Goal: Obtain resource: Download file/media

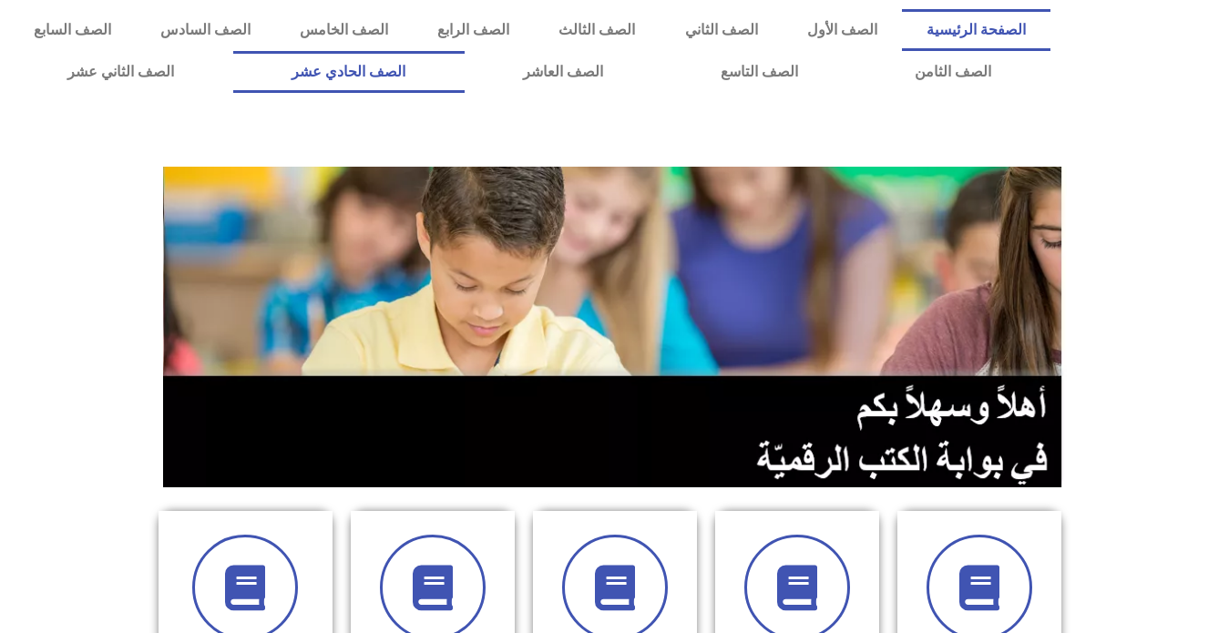
click at [465, 82] on link "الصف الحادي عشر" at bounding box center [348, 72] width 231 height 42
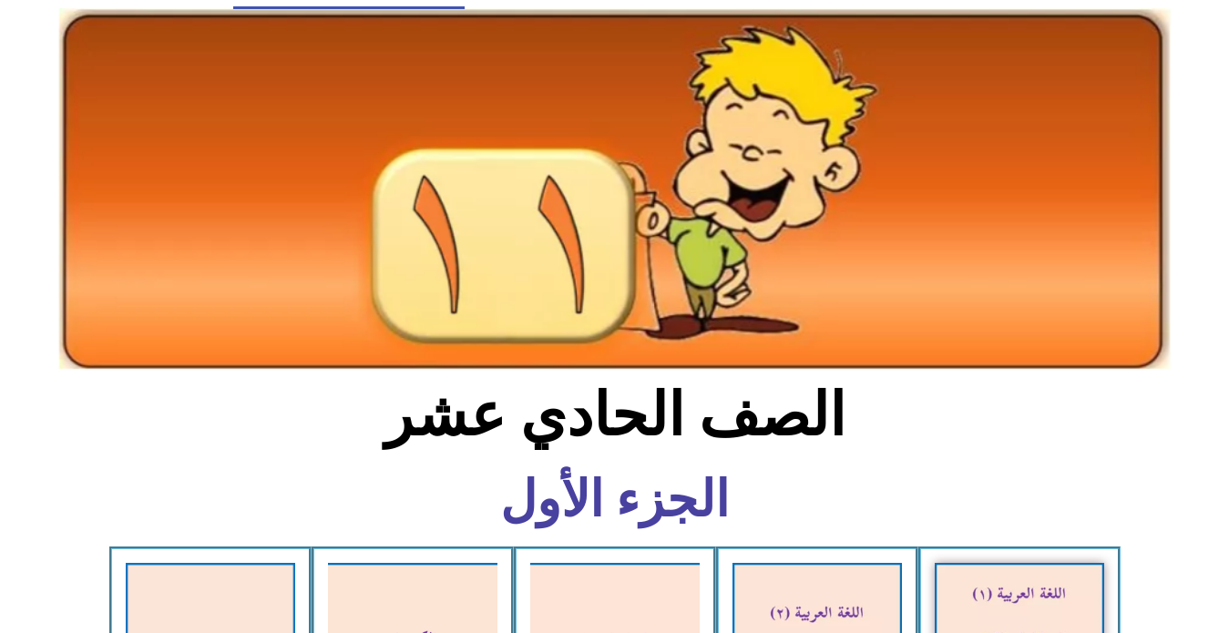
scroll to position [455, 0]
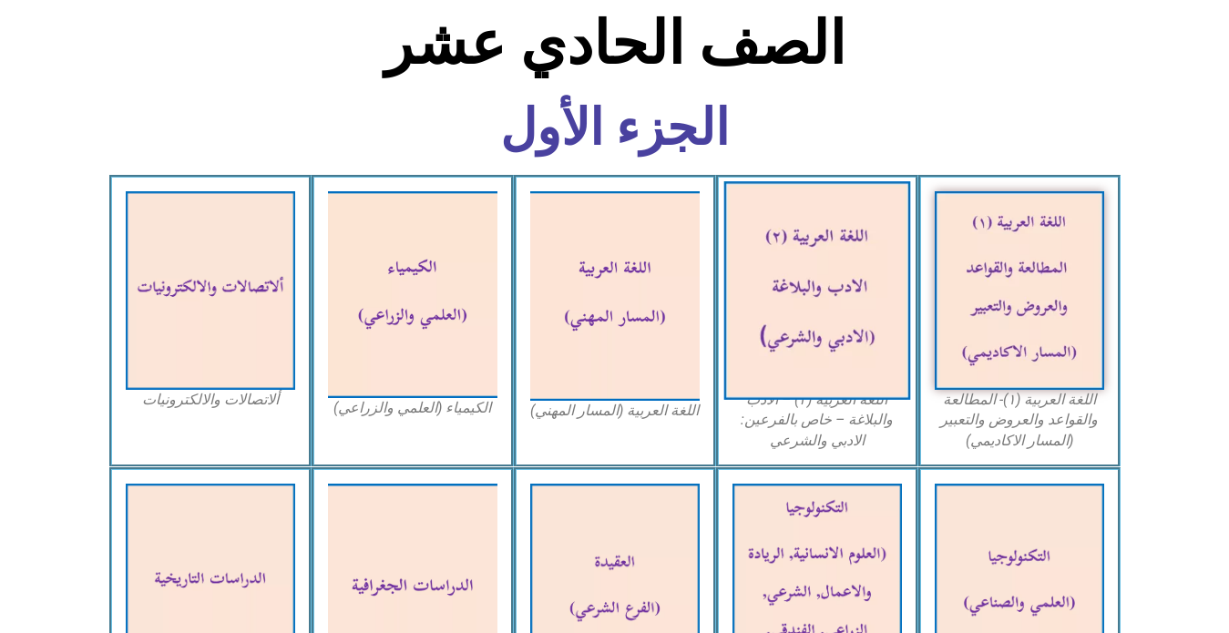
click at [839, 280] on img at bounding box center [816, 290] width 187 height 219
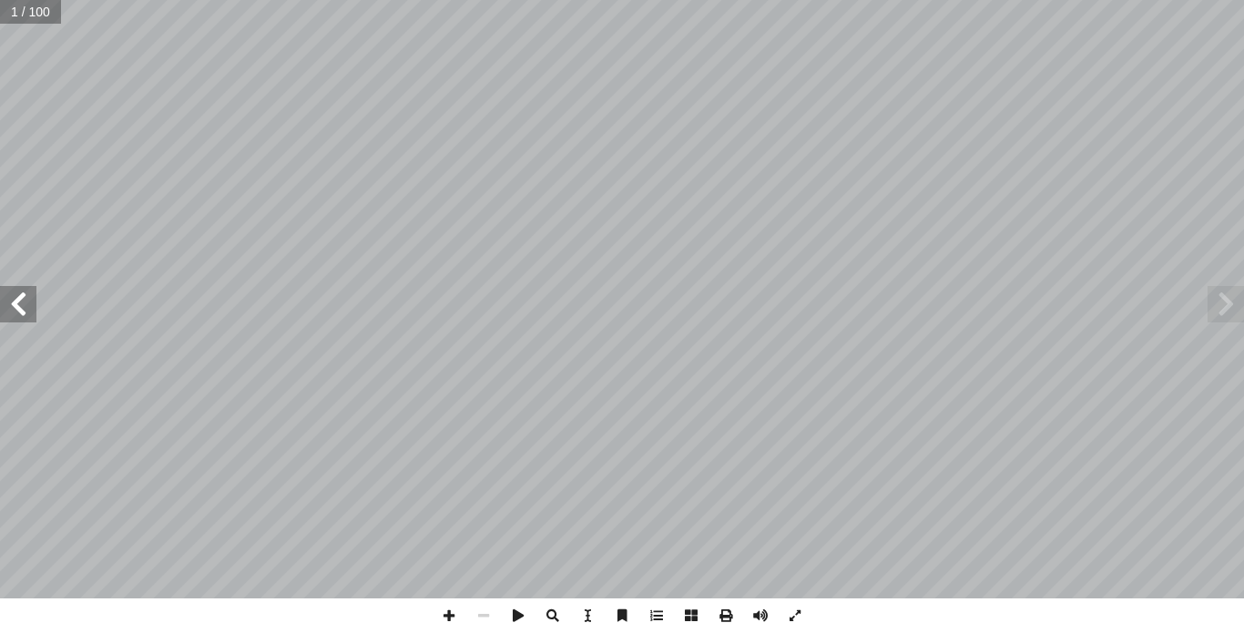
click at [17, 307] on span at bounding box center [18, 304] width 36 height 36
click at [18, 306] on span at bounding box center [18, 304] width 36 height 36
click at [19, 306] on span at bounding box center [18, 304] width 36 height 36
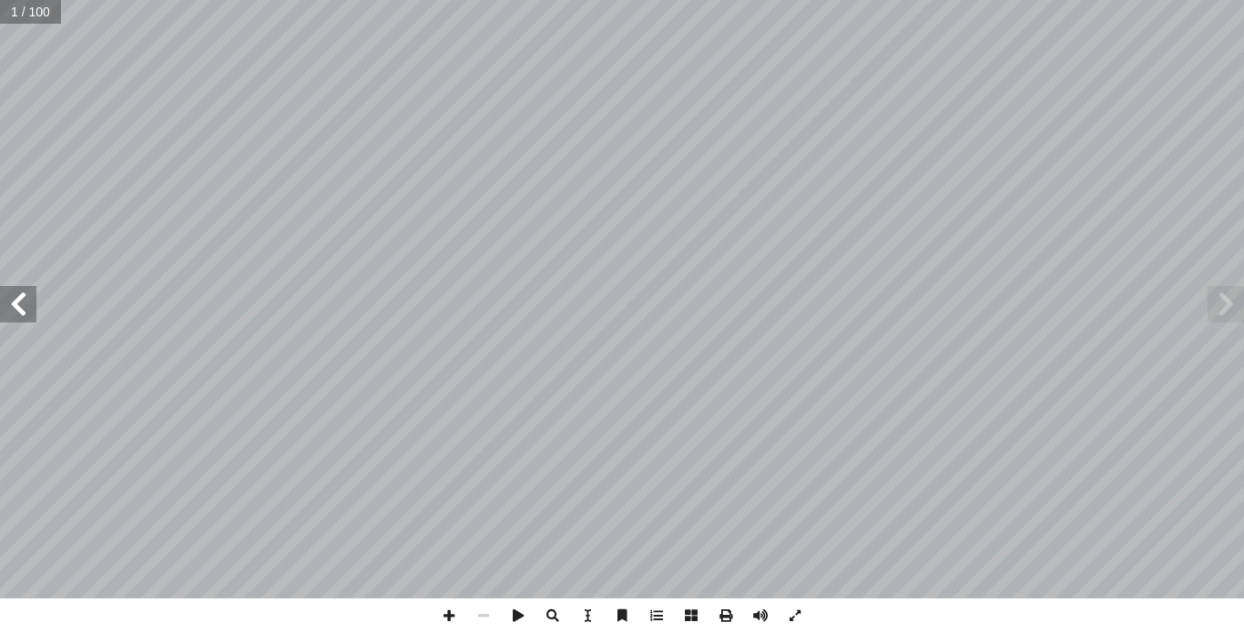
click at [19, 306] on span at bounding box center [18, 304] width 36 height 36
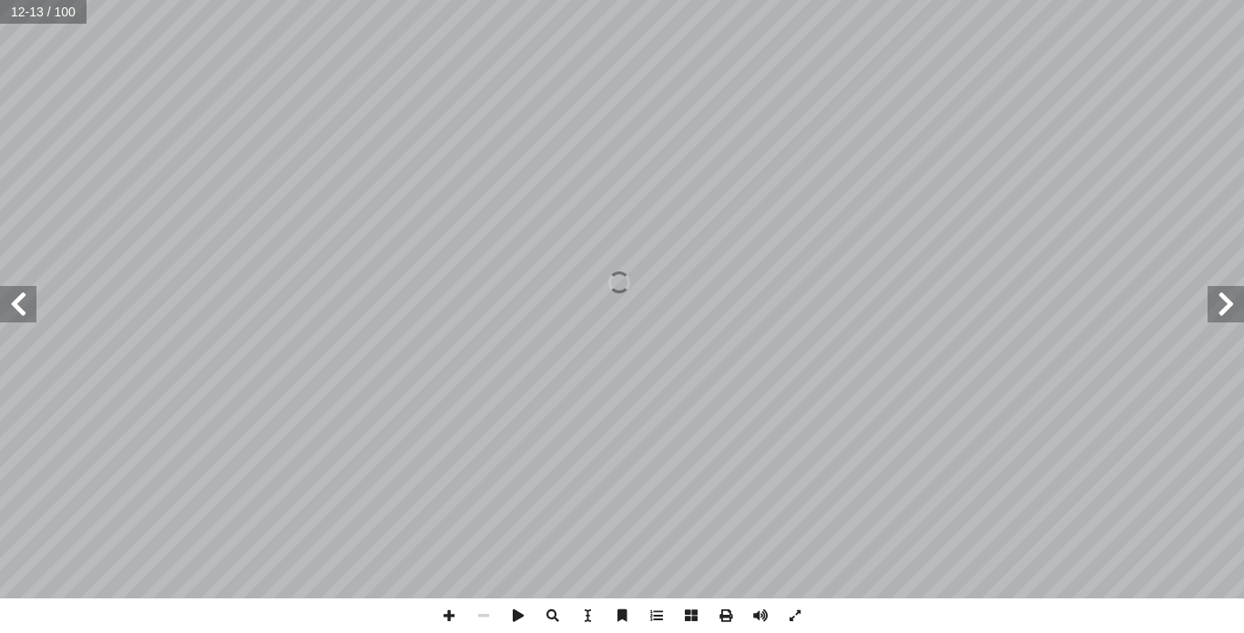
click at [19, 306] on span at bounding box center [18, 304] width 36 height 36
click at [6, 313] on span at bounding box center [18, 304] width 36 height 36
click at [15, 302] on span at bounding box center [18, 304] width 36 height 36
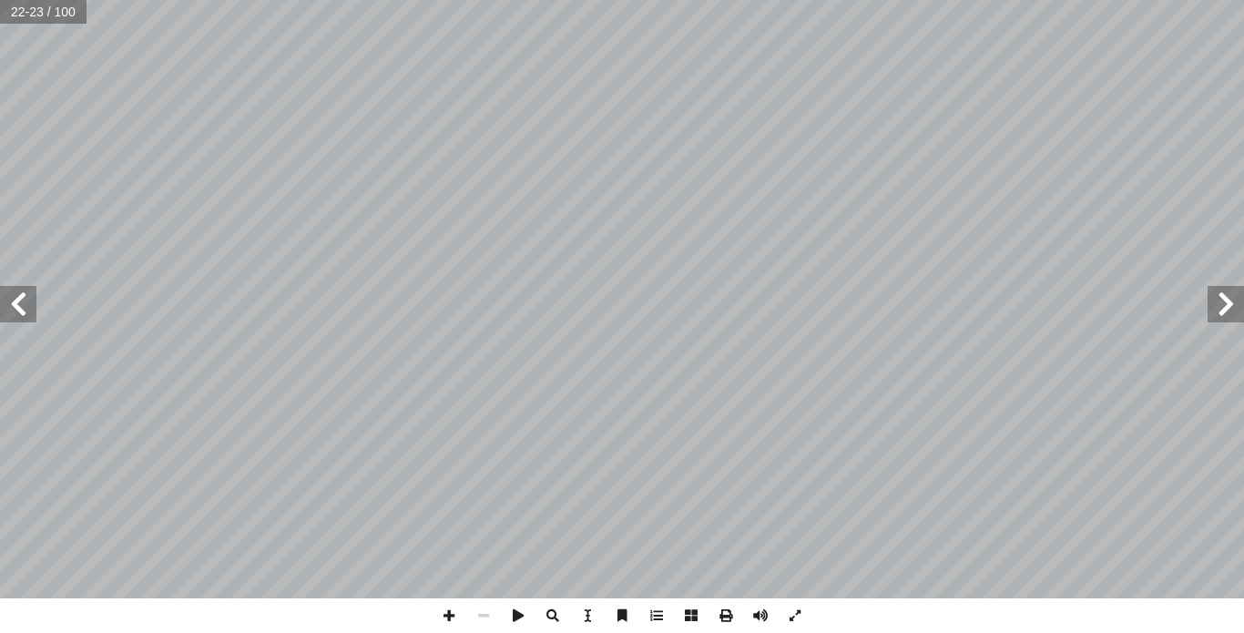
click at [15, 302] on span at bounding box center [18, 304] width 36 height 36
click at [31, 299] on span at bounding box center [18, 304] width 36 height 36
click at [1221, 307] on span at bounding box center [1226, 304] width 36 height 36
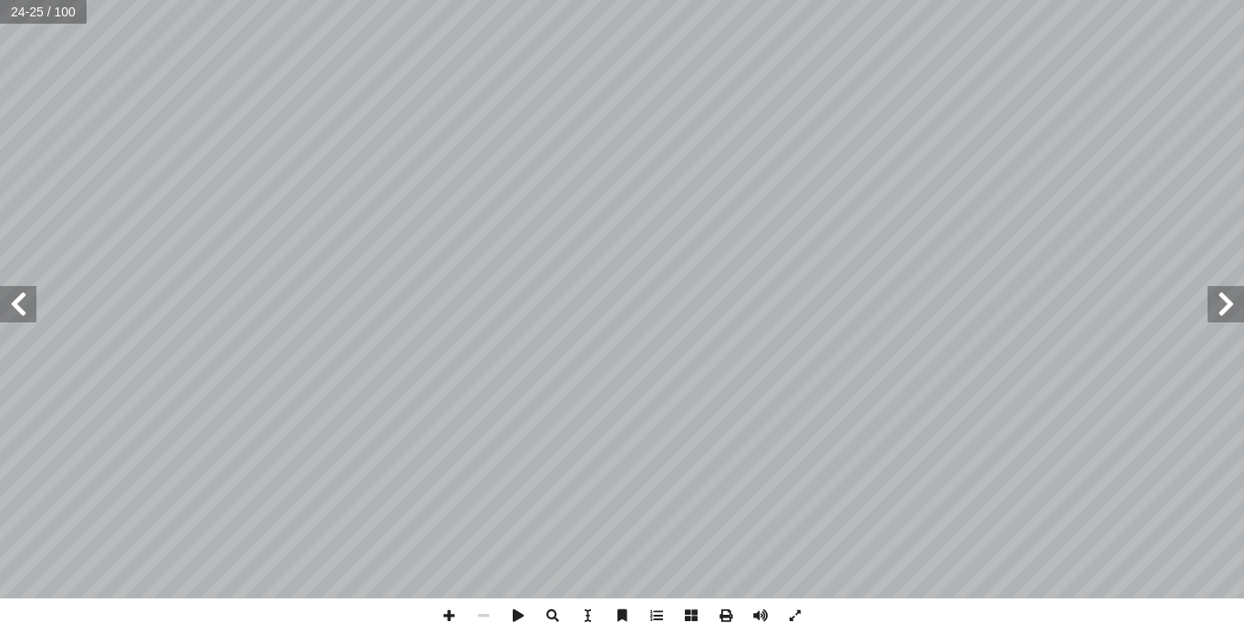
click at [1221, 307] on span at bounding box center [1226, 304] width 36 height 36
click at [1227, 321] on span at bounding box center [1226, 304] width 36 height 36
click at [1210, 301] on span at bounding box center [1226, 304] width 36 height 36
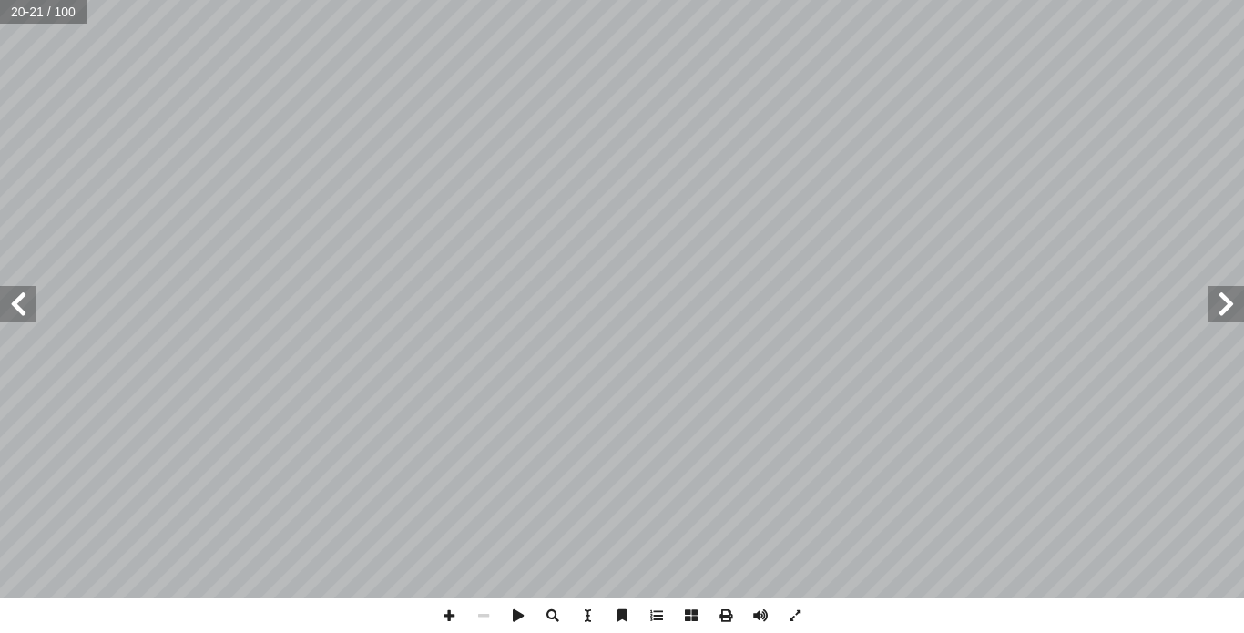
click at [1210, 301] on span at bounding box center [1226, 304] width 36 height 36
click at [32, 301] on span at bounding box center [18, 304] width 36 height 36
click at [23, 302] on span at bounding box center [18, 304] width 36 height 36
click at [1226, 301] on span at bounding box center [1226, 304] width 36 height 36
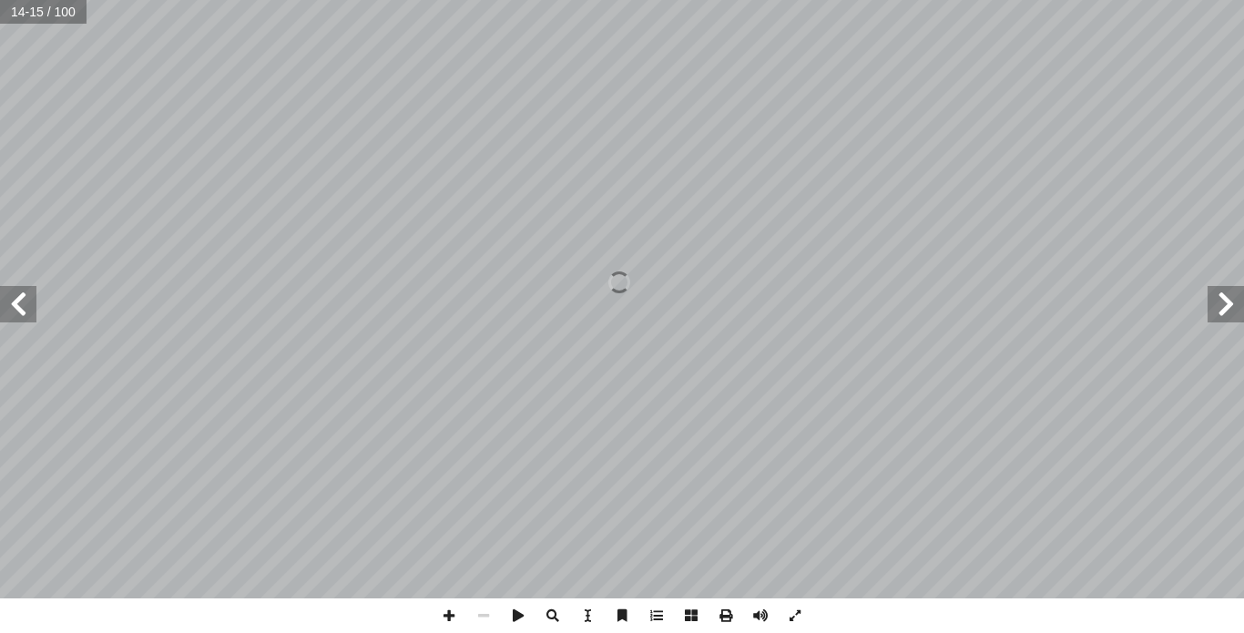
click at [1226, 301] on span at bounding box center [1226, 304] width 36 height 36
click at [20, 302] on span at bounding box center [18, 304] width 36 height 36
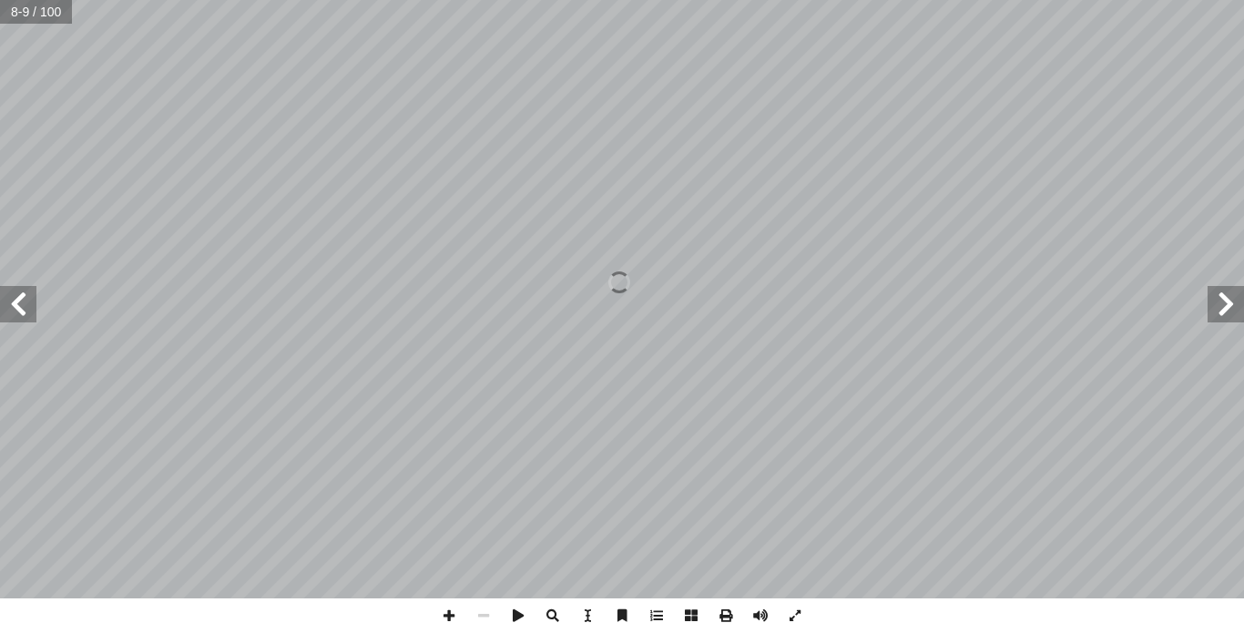
click at [1233, 301] on span at bounding box center [1226, 304] width 36 height 36
click at [16, 302] on span at bounding box center [18, 304] width 36 height 36
click at [16, 301] on span at bounding box center [18, 304] width 36 height 36
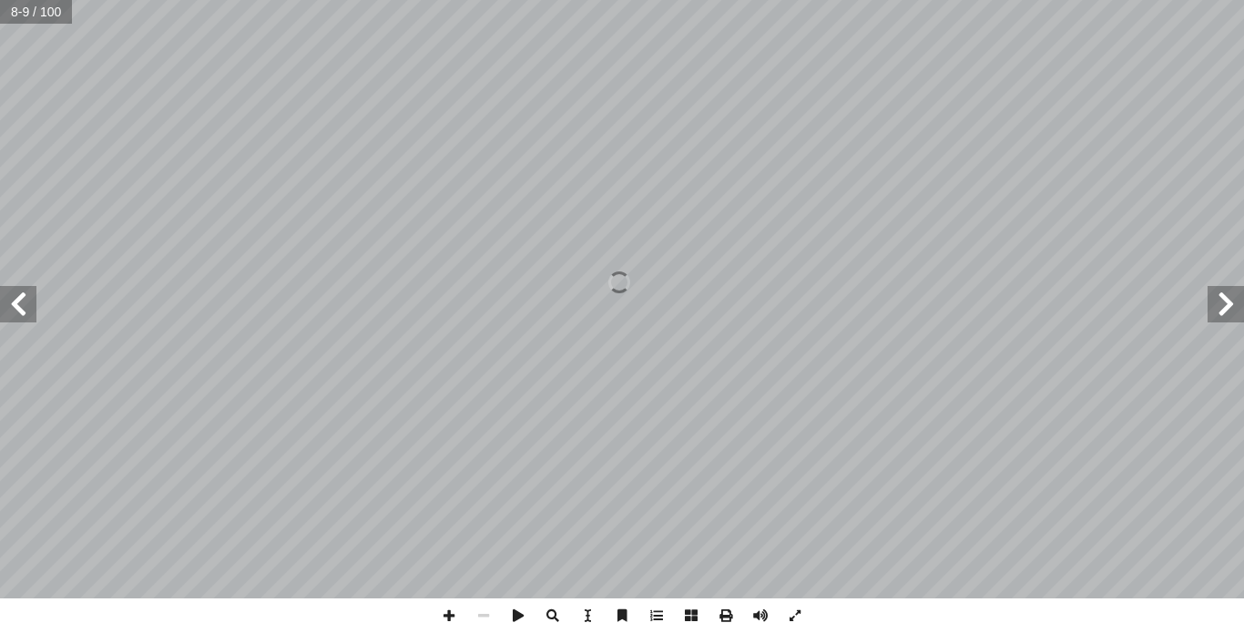
click at [16, 301] on span at bounding box center [18, 304] width 36 height 36
click at [23, 320] on span at bounding box center [18, 304] width 36 height 36
click at [1225, 311] on span at bounding box center [1226, 304] width 36 height 36
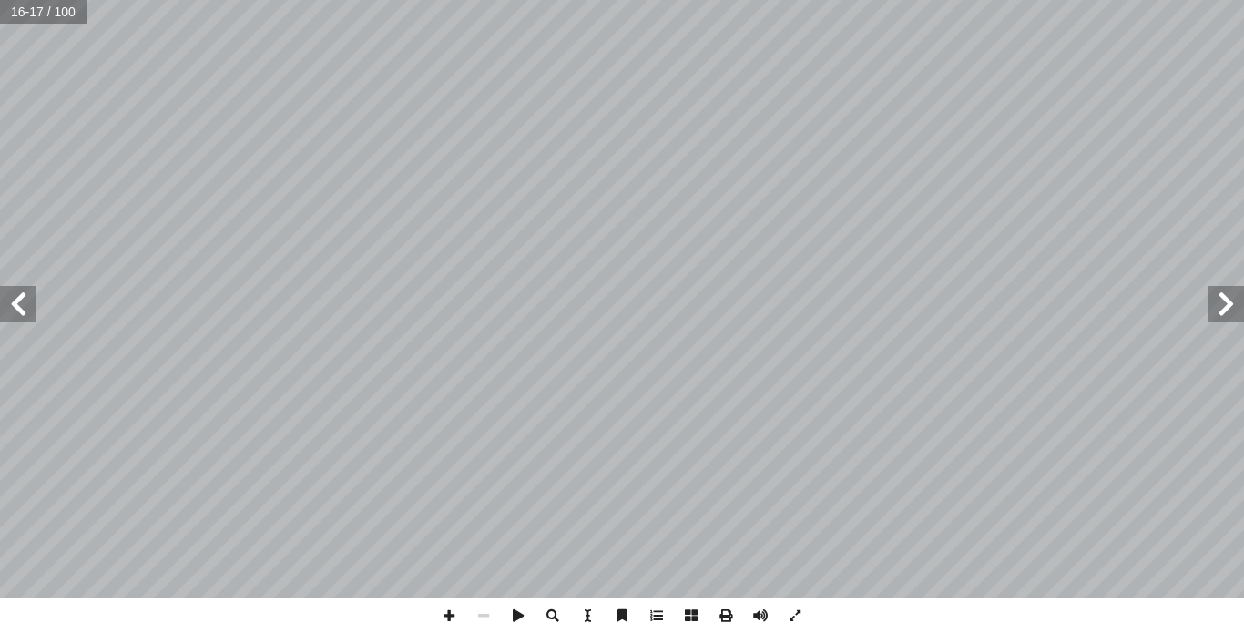
click at [1225, 311] on span at bounding box center [1226, 304] width 36 height 36
click at [725, 616] on span at bounding box center [726, 615] width 35 height 35
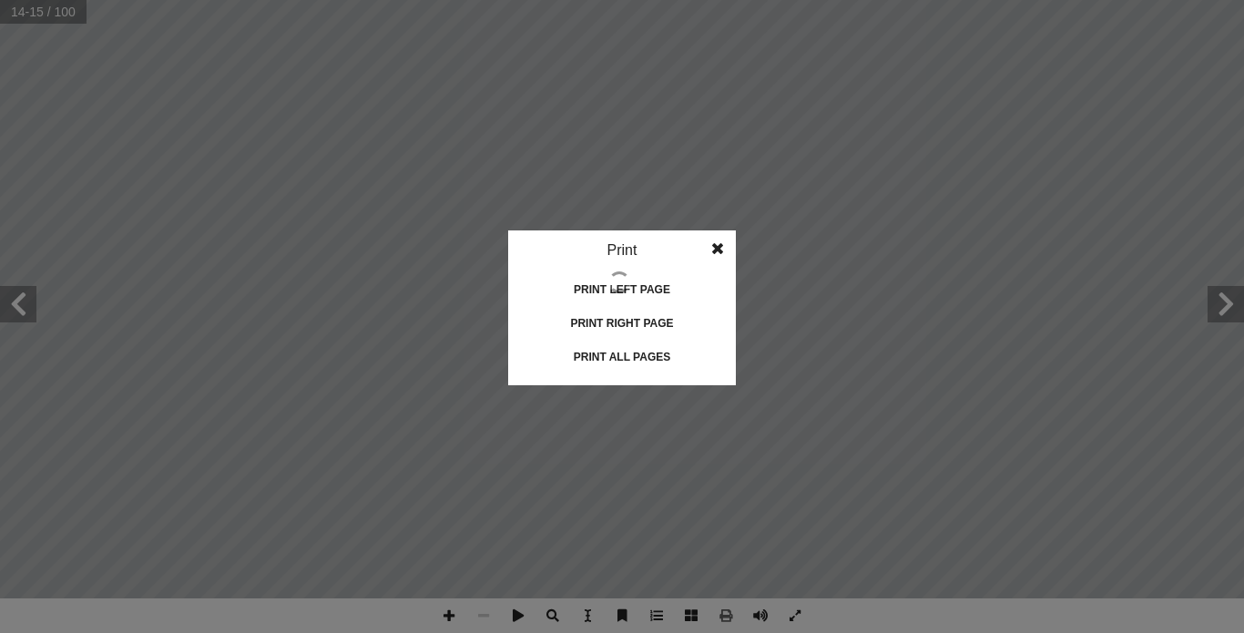
click at [606, 362] on div "Print all pages" at bounding box center [622, 356] width 182 height 29
